Goal: Transaction & Acquisition: Purchase product/service

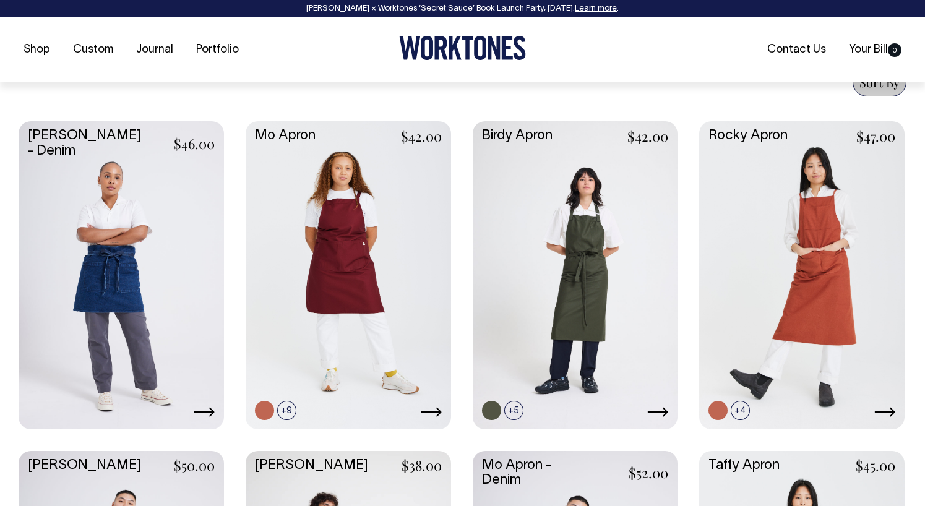
scroll to position [495, 0]
click at [291, 409] on link at bounding box center [286, 409] width 19 height 19
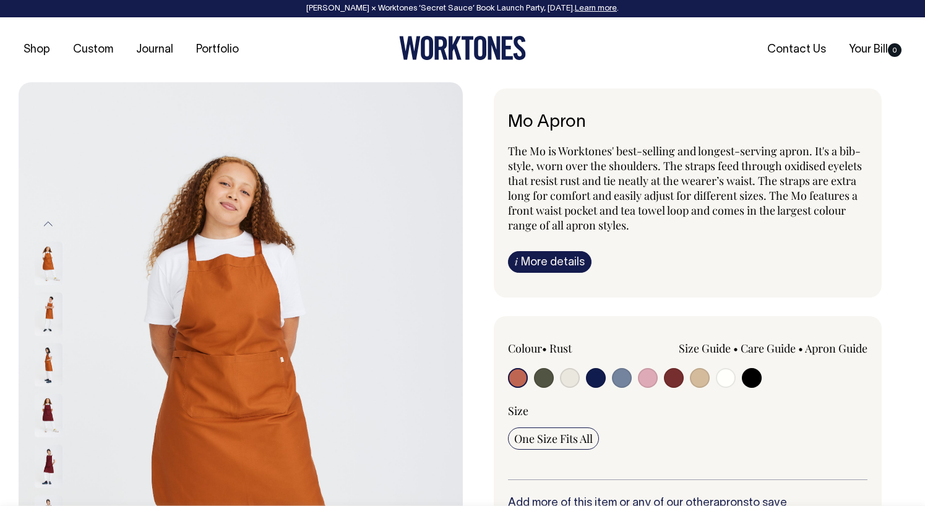
radio input "true"
select select "Khaki"
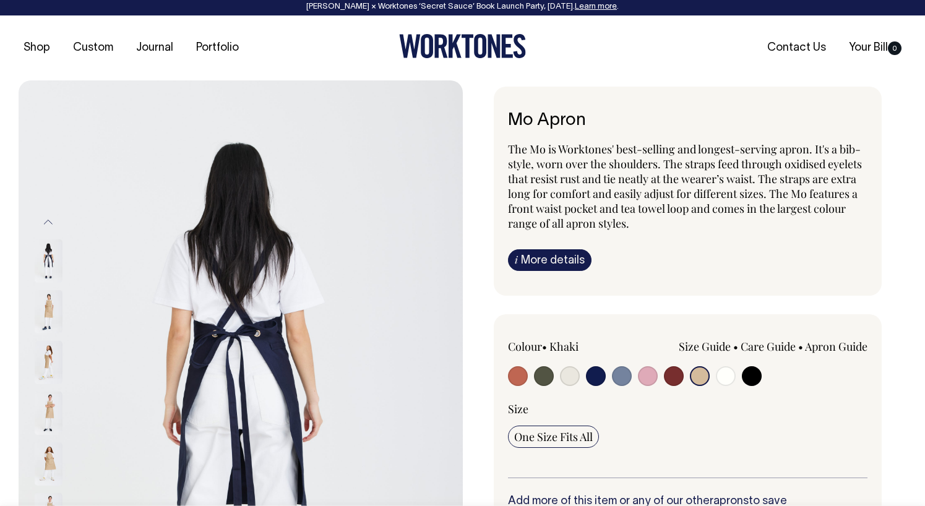
scroll to position [1, 0]
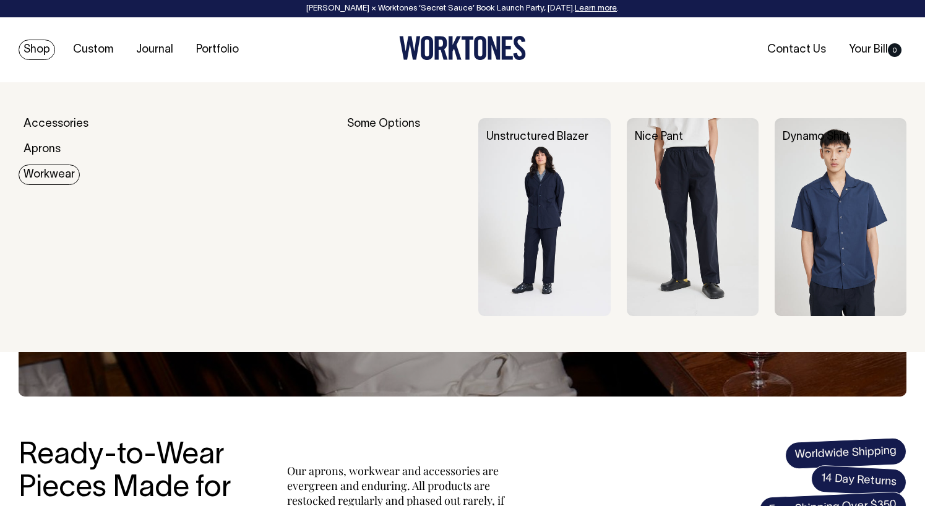
click at [37, 170] on link "Workwear" at bounding box center [49, 175] width 61 height 20
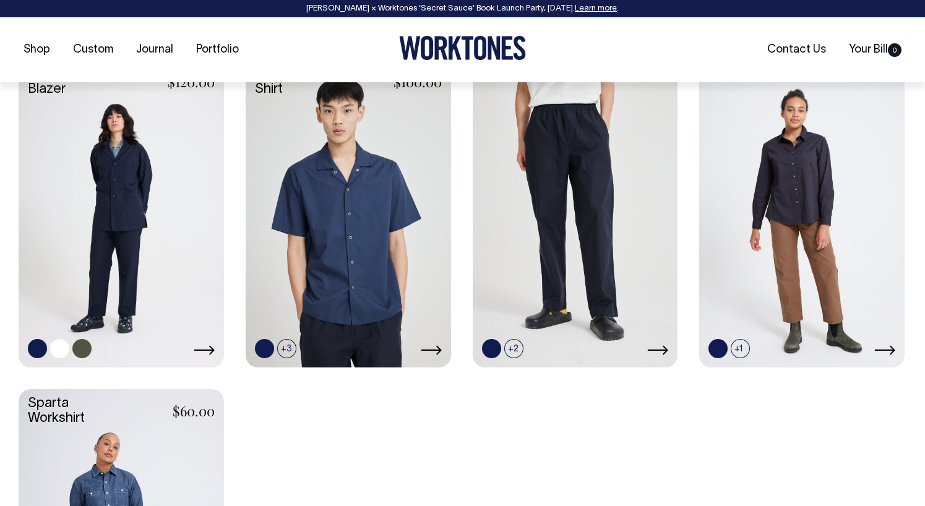
scroll to position [557, 0]
click at [152, 235] on link at bounding box center [121, 212] width 205 height 306
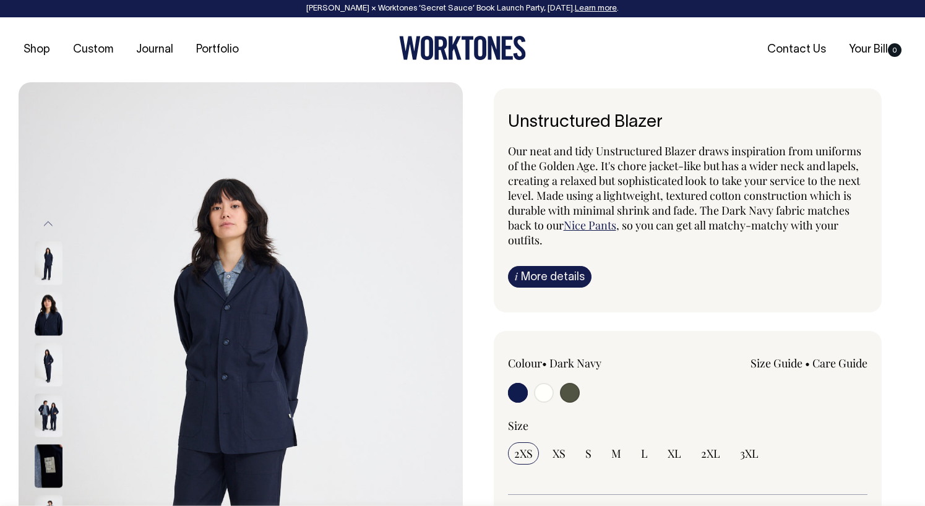
click at [569, 392] on input "radio" at bounding box center [570, 393] width 20 height 20
radio input "true"
select select "Olive"
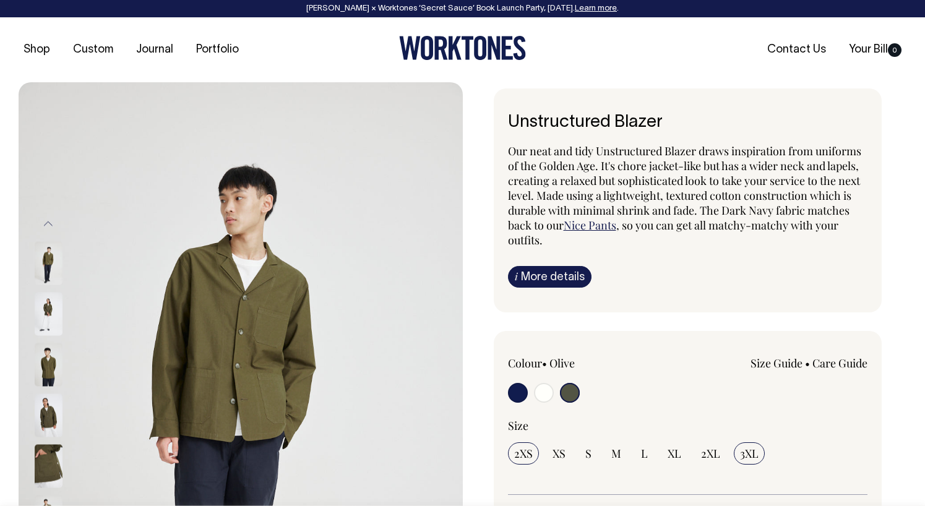
click at [736, 454] on input "3XL" at bounding box center [749, 453] width 31 height 22
radio input "true"
select select "3XL"
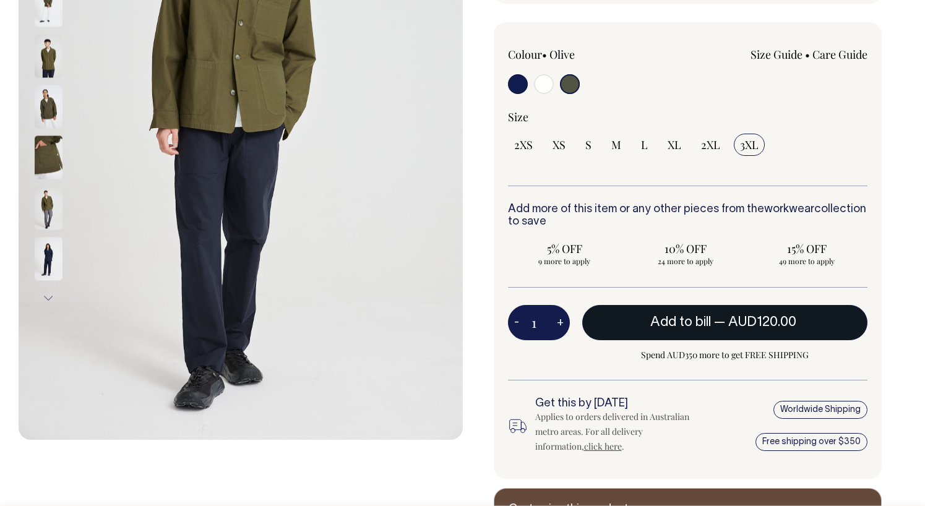
scroll to position [309, 0]
click at [746, 323] on span "AUD120.00" at bounding box center [762, 322] width 68 height 12
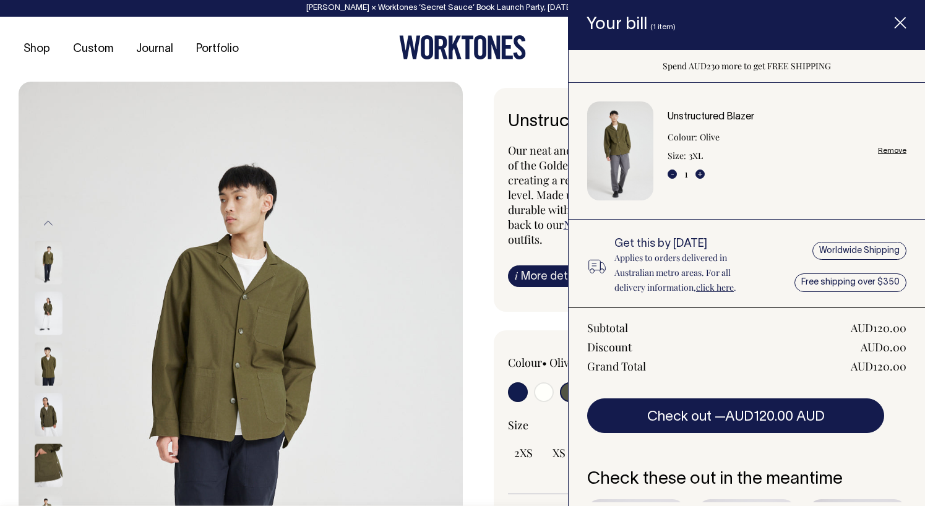
scroll to position [0, 0]
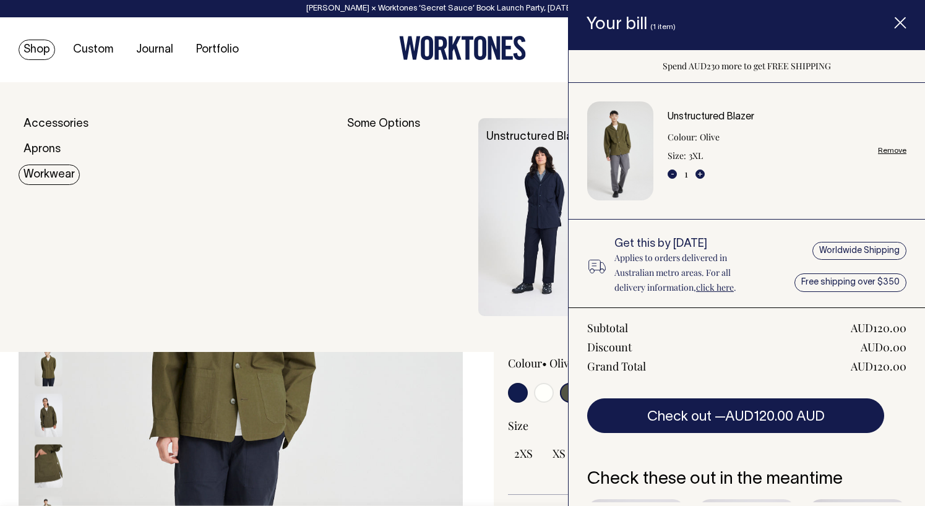
click at [35, 181] on link "Workwear" at bounding box center [49, 175] width 61 height 20
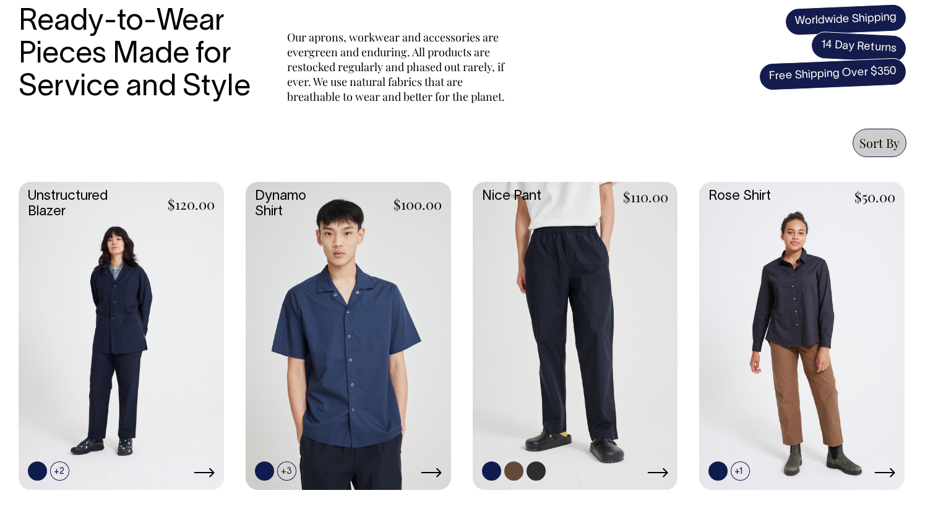
scroll to position [433, 0]
click at [543, 278] on link at bounding box center [575, 336] width 205 height 306
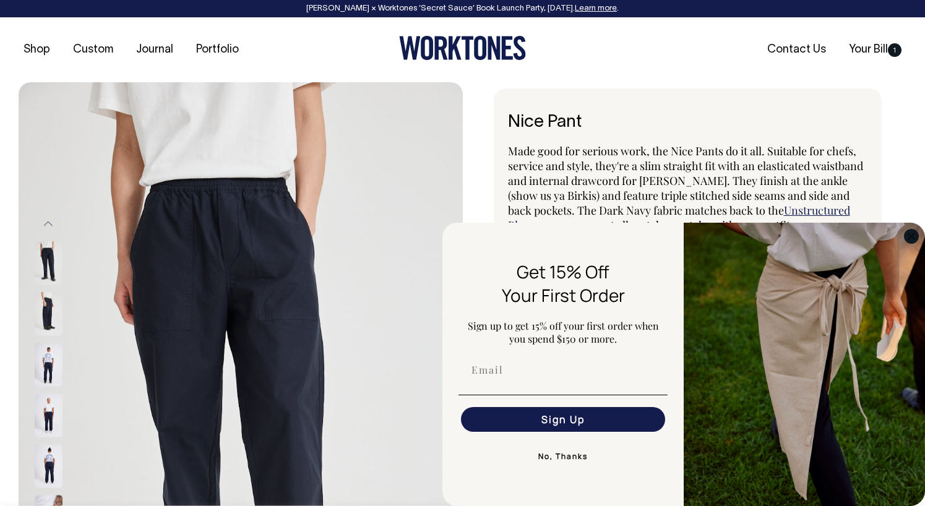
click at [915, 243] on circle "Close dialog" at bounding box center [912, 236] width 14 height 14
